Goal: Information Seeking & Learning: Learn about a topic

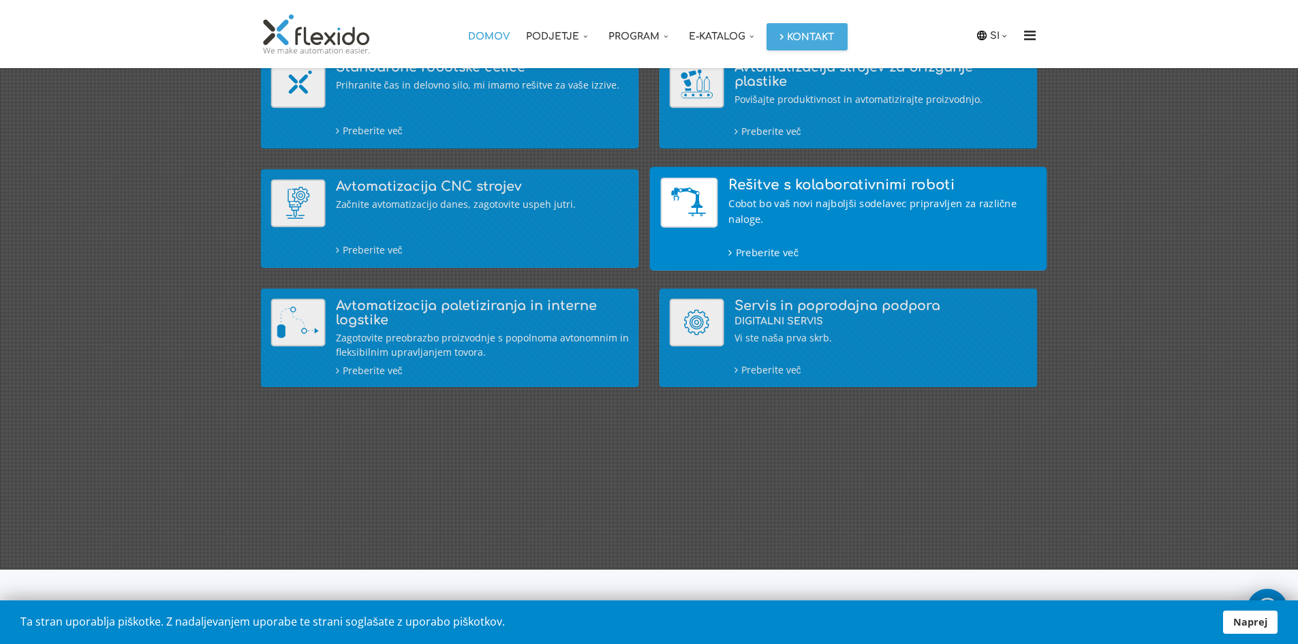
scroll to position [273, 0]
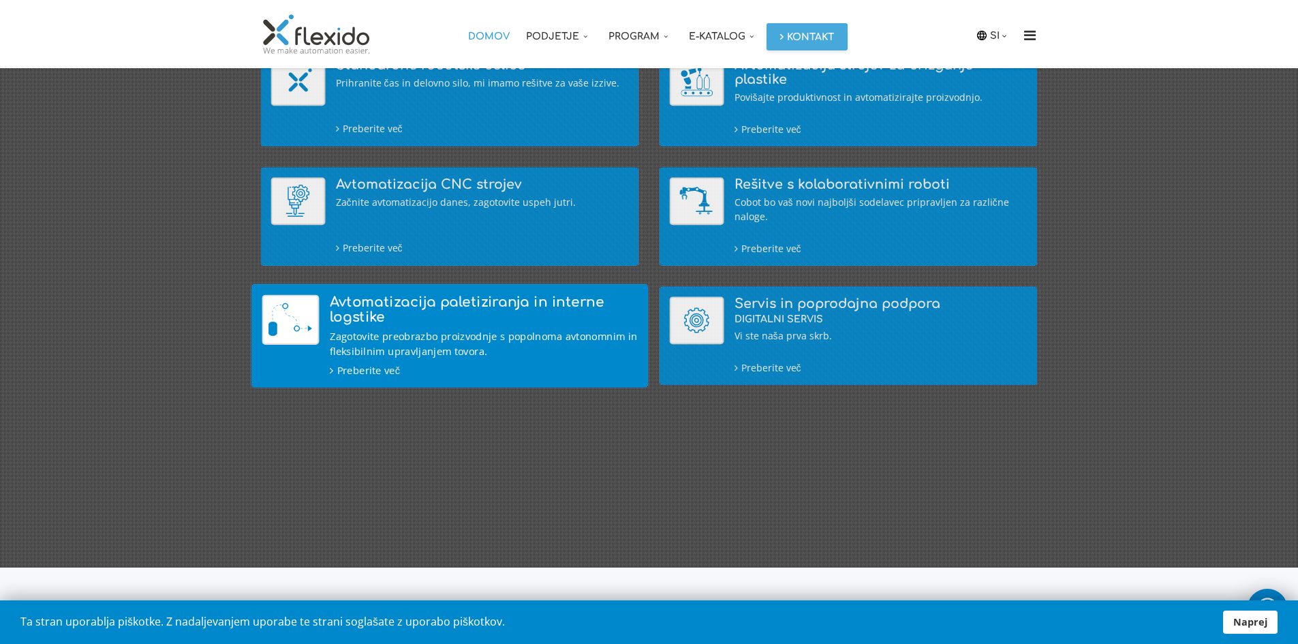
click at [406, 325] on div "Avtomatizacija paletiziranja in interne logstike Zagotovite preobrazbo proizvod…" at bounding box center [484, 335] width 308 height 83
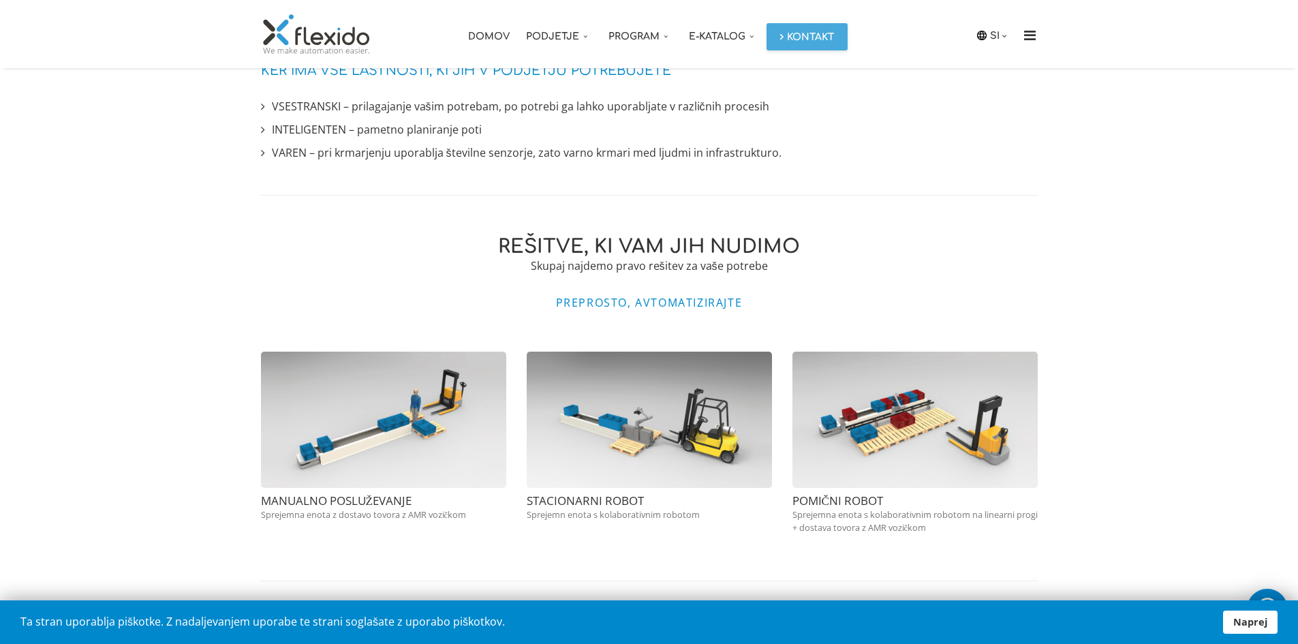
scroll to position [1243, 0]
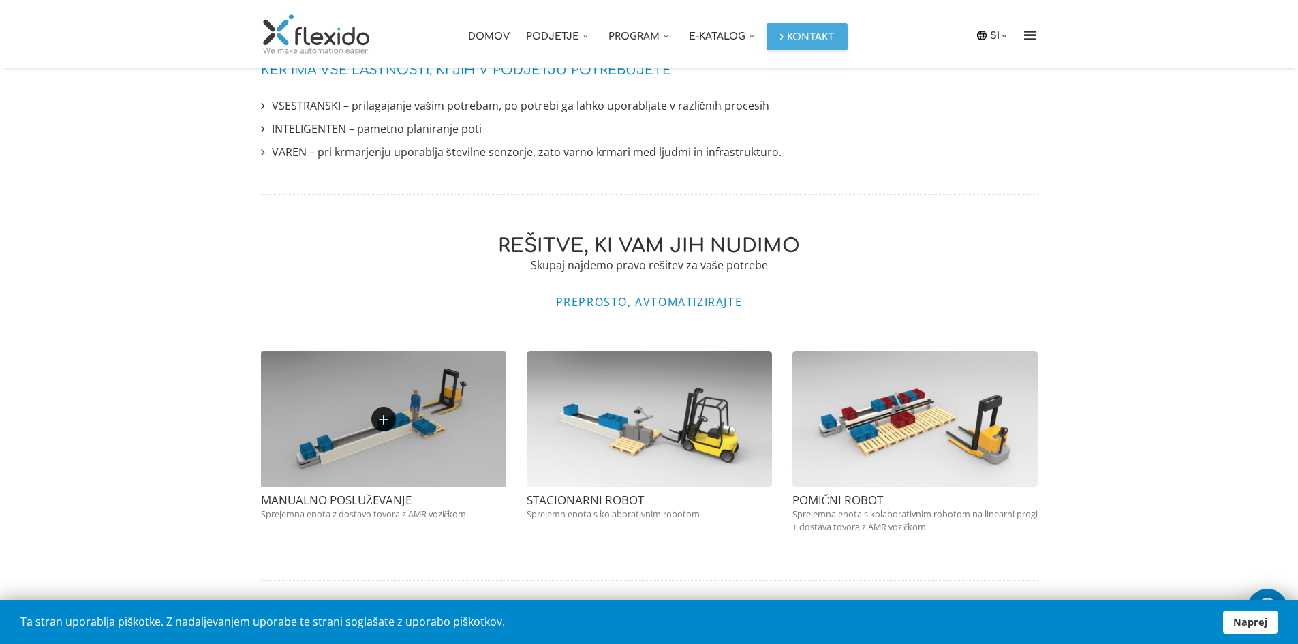
click at [394, 465] on div at bounding box center [383, 419] width 245 height 136
click at [386, 412] on link "+" at bounding box center [383, 419] width 25 height 25
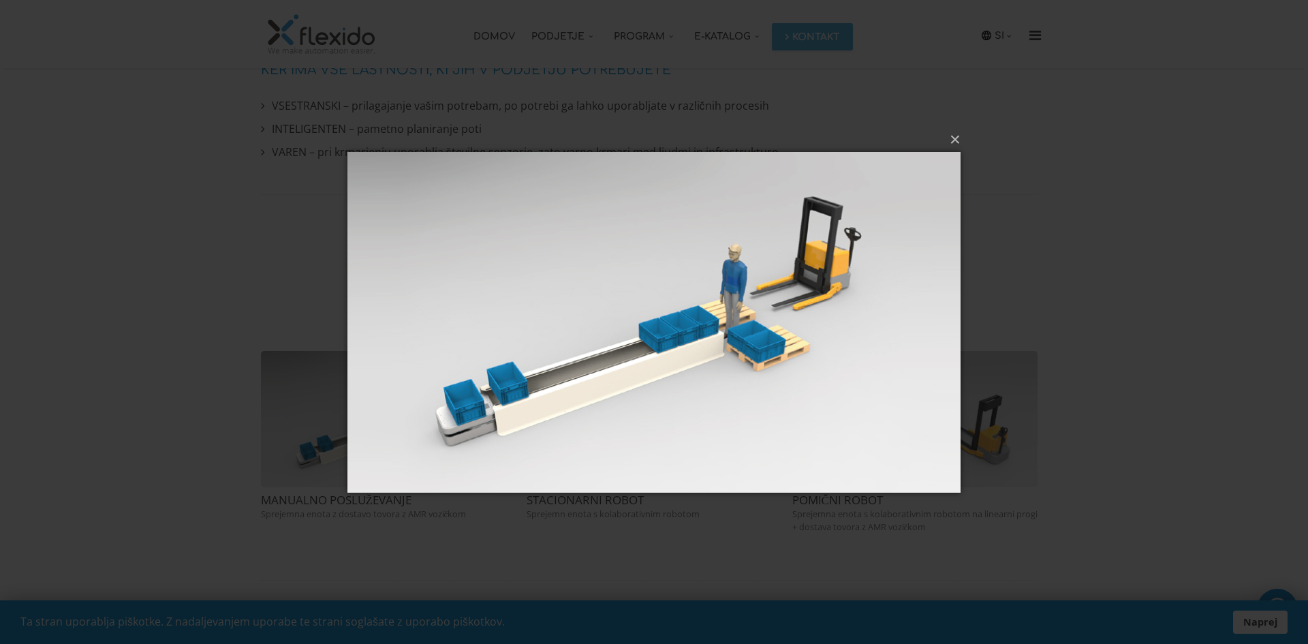
click at [731, 296] on img at bounding box center [653, 322] width 613 height 395
click at [608, 361] on img at bounding box center [653, 322] width 613 height 395
click at [958, 140] on button "×" at bounding box center [658, 140] width 613 height 30
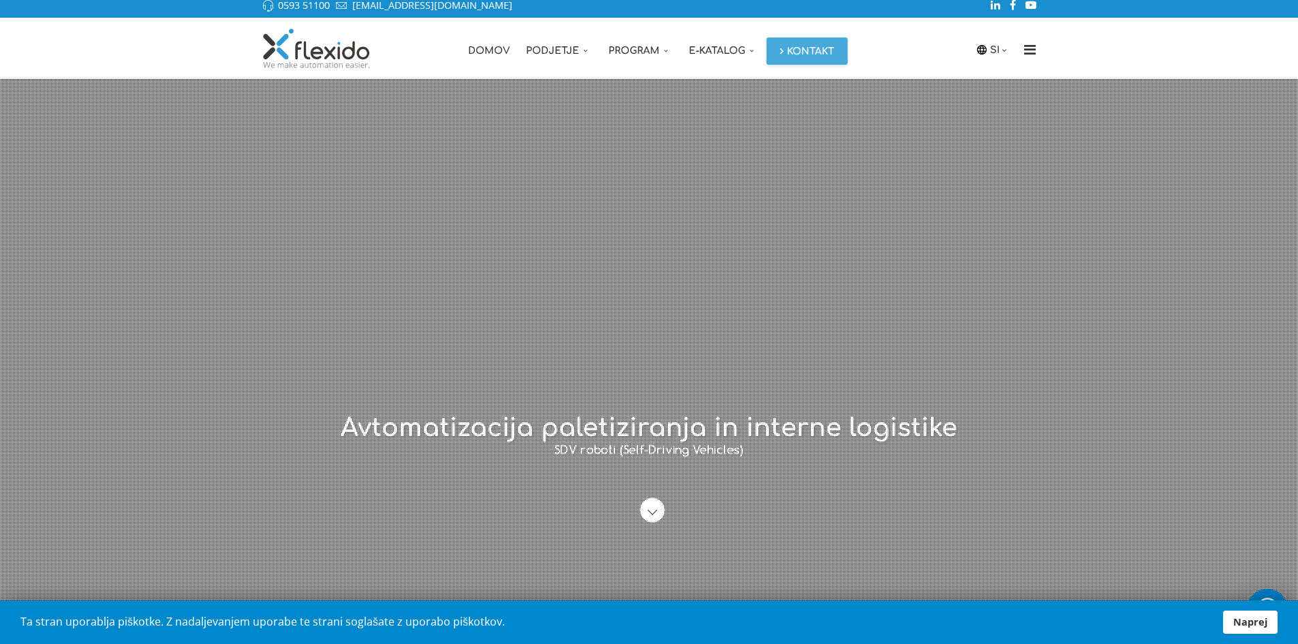
scroll to position [0, 0]
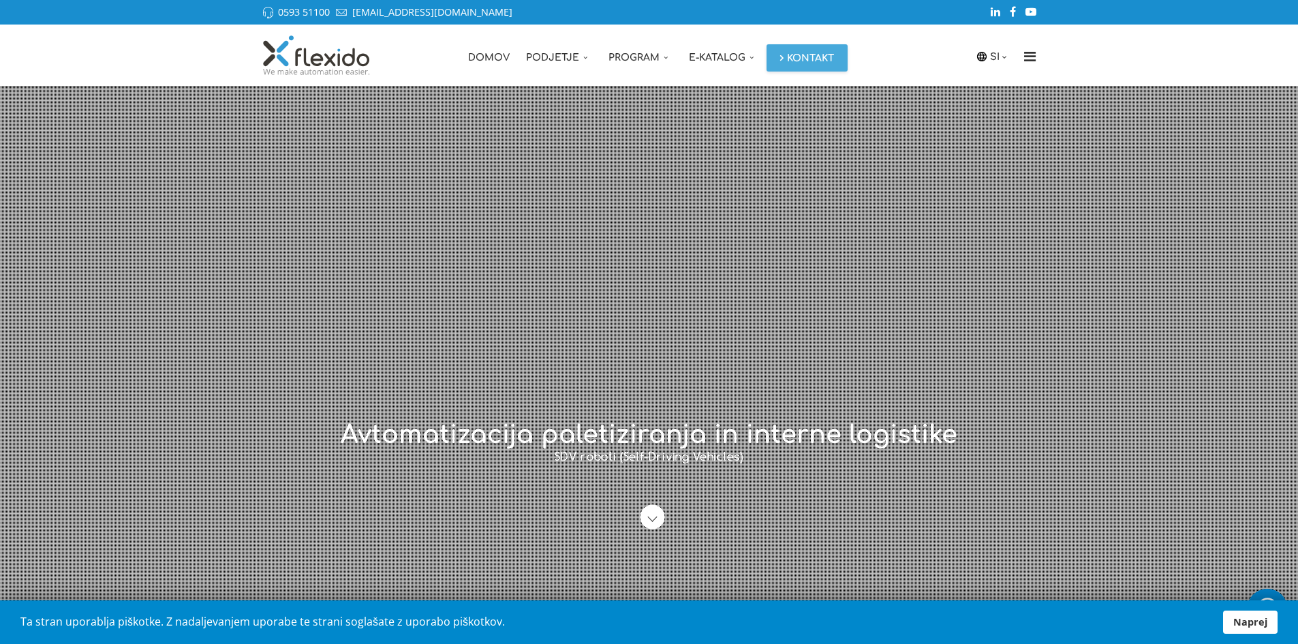
click at [320, 57] on img at bounding box center [317, 55] width 112 height 41
